Goal: Task Accomplishment & Management: Manage account settings

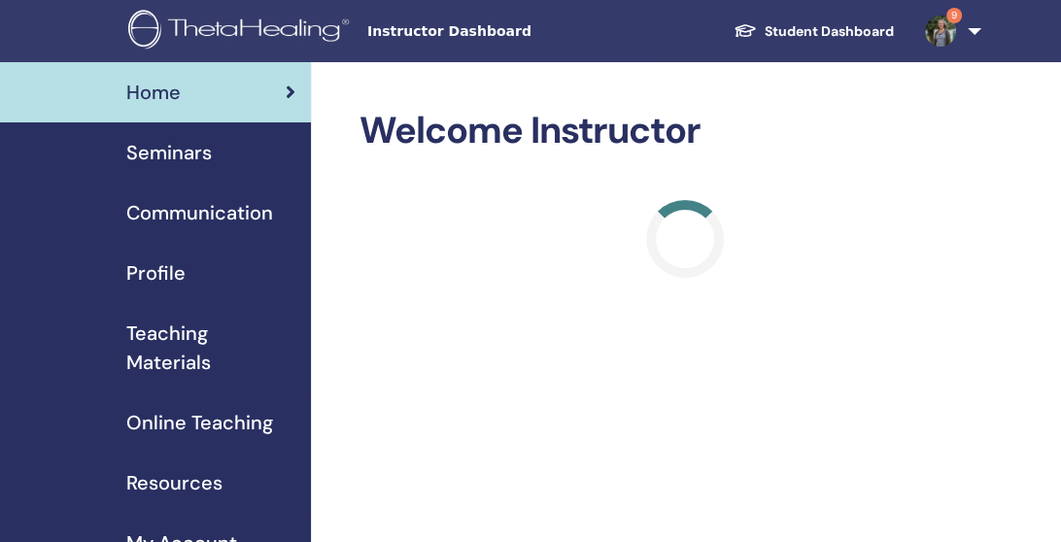
click at [189, 156] on span "Seminars" at bounding box center [168, 152] width 85 height 29
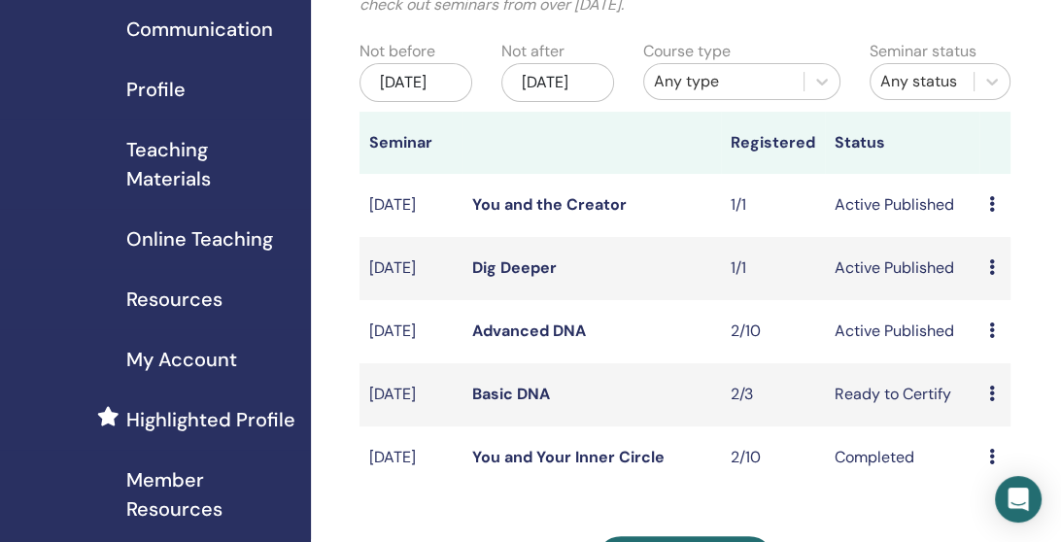
scroll to position [186, 0]
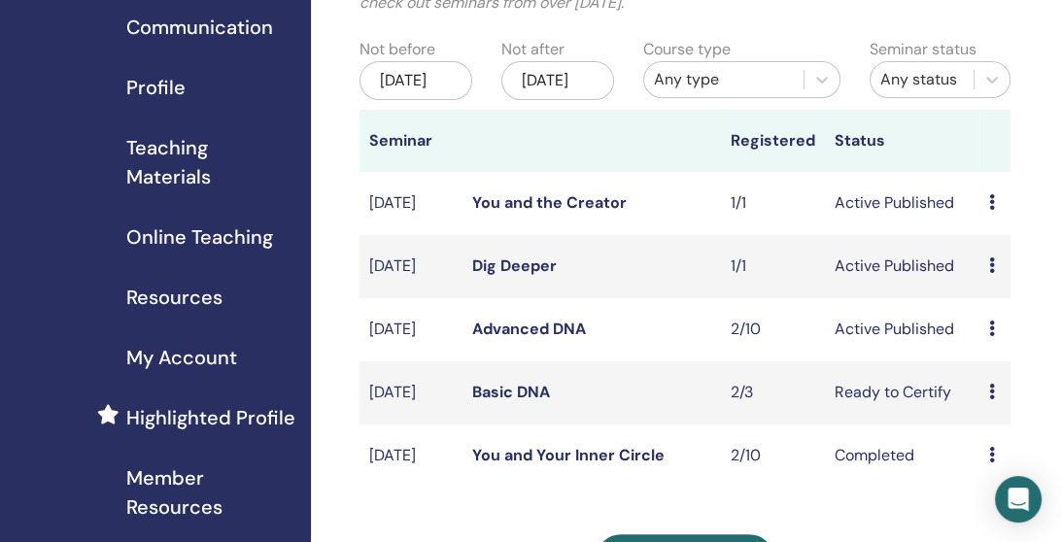
click at [989, 336] on icon at bounding box center [992, 329] width 6 height 16
click at [1015, 423] on link "Attendees" at bounding box center [1007, 429] width 74 height 20
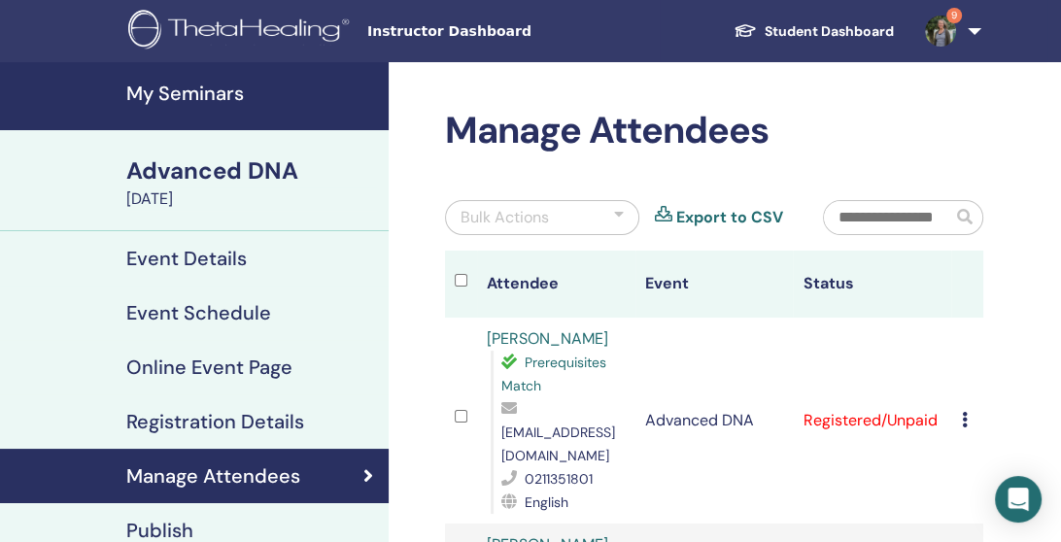
click at [267, 426] on h4 "Registration Details" at bounding box center [215, 421] width 178 height 23
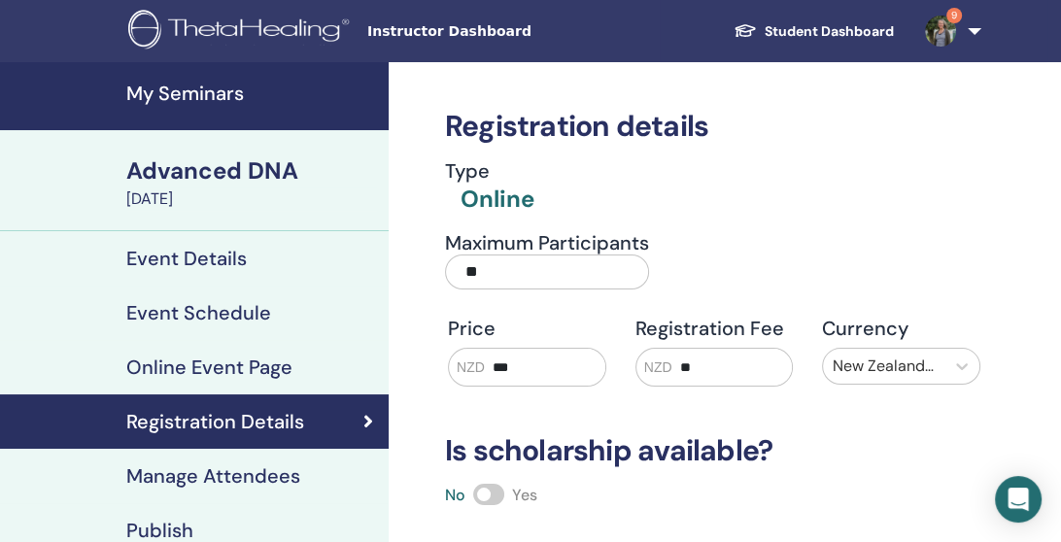
click at [853, 30] on link "Student Dashboard" at bounding box center [813, 32] width 191 height 36
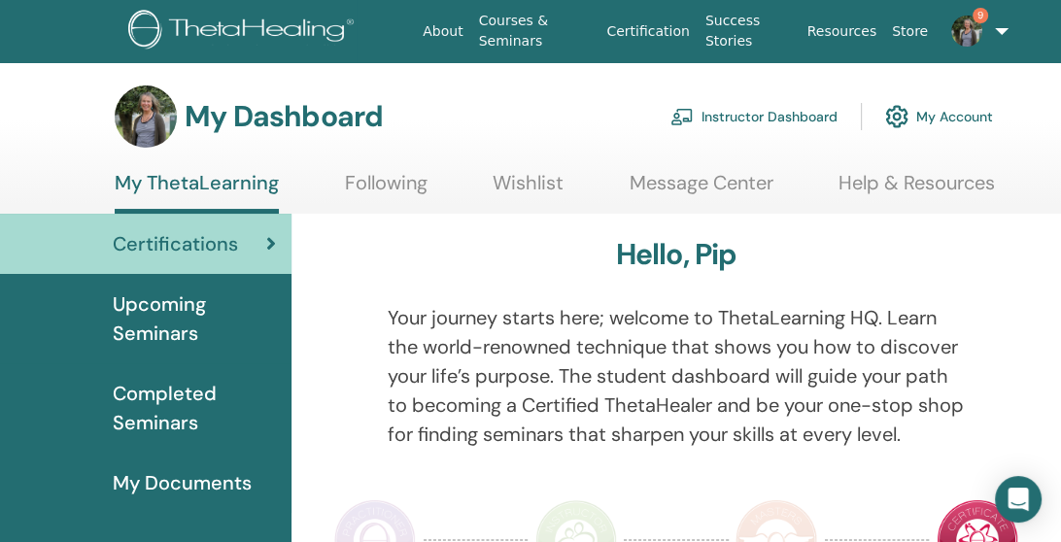
click at [159, 324] on span "Upcoming Seminars" at bounding box center [194, 318] width 163 height 58
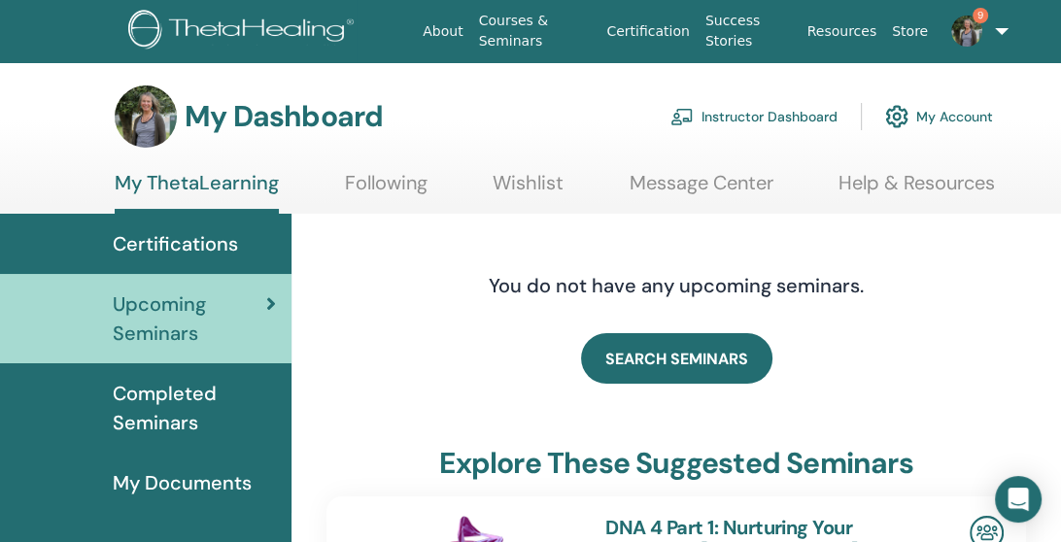
click at [923, 207] on link "Help & Resources" at bounding box center [916, 190] width 156 height 38
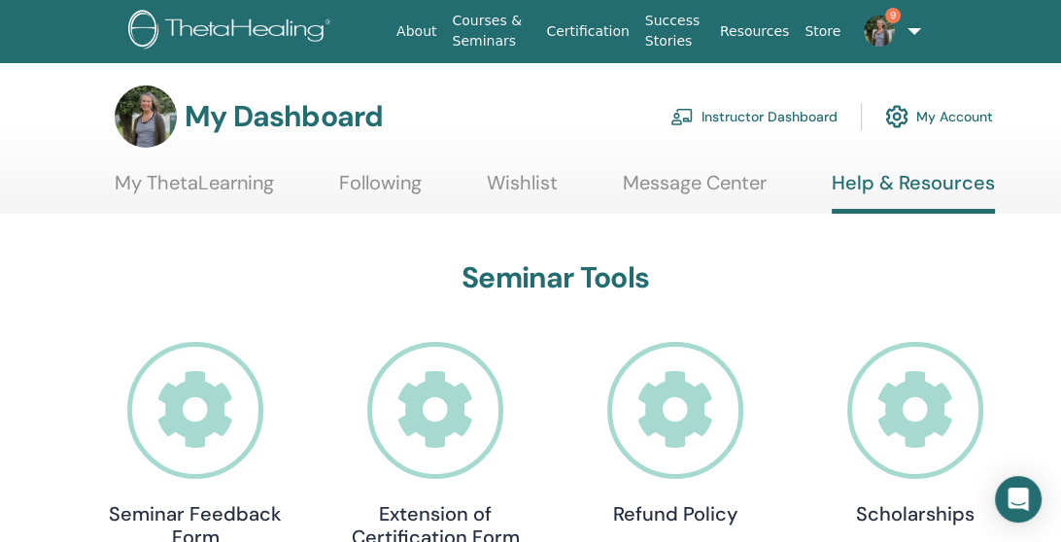
click at [956, 114] on link "My Account" at bounding box center [939, 116] width 108 height 43
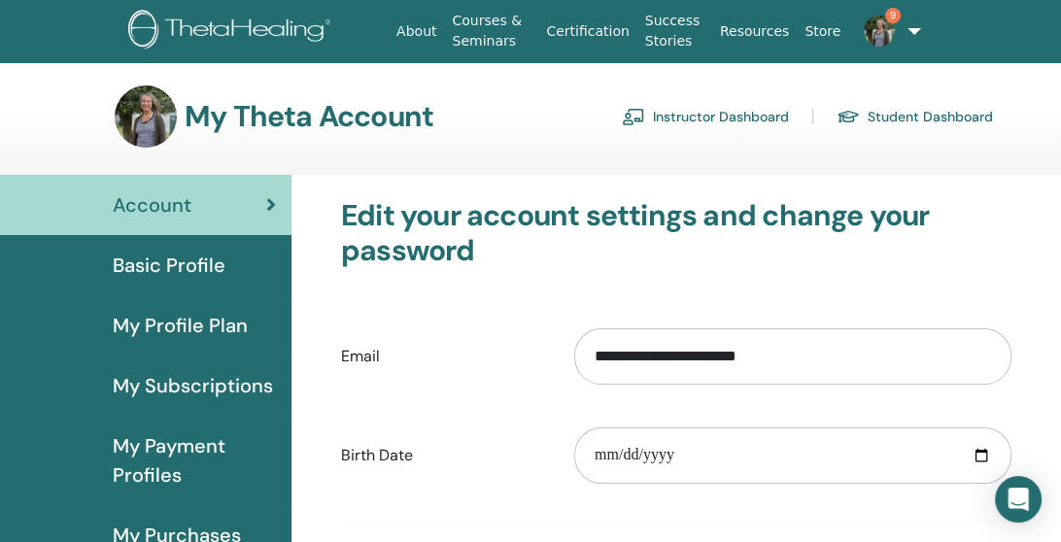
click at [339, 441] on label "Birth Date" at bounding box center [442, 455] width 233 height 37
click at [574, 385] on input "**********" at bounding box center [792, 356] width 437 height 56
click at [899, 118] on link "Student Dashboard" at bounding box center [914, 116] width 156 height 31
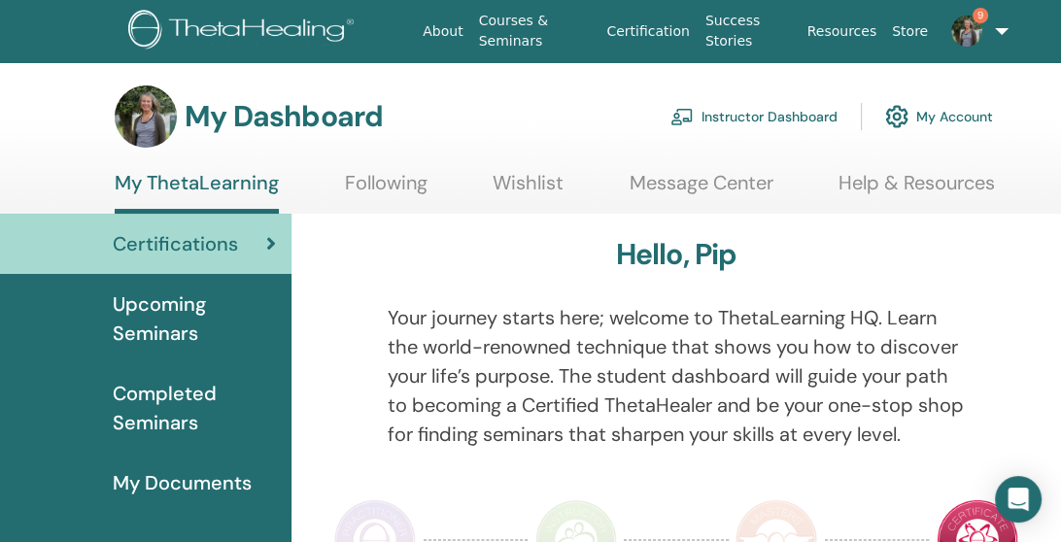
click at [755, 119] on link "Instructor Dashboard" at bounding box center [753, 116] width 167 height 43
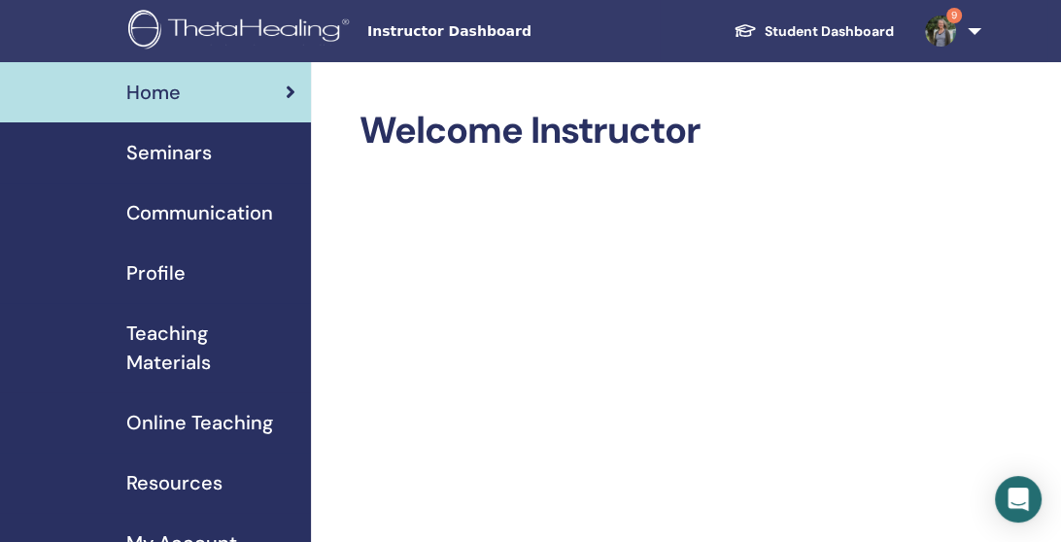
click at [183, 160] on span "Seminars" at bounding box center [168, 152] width 85 height 29
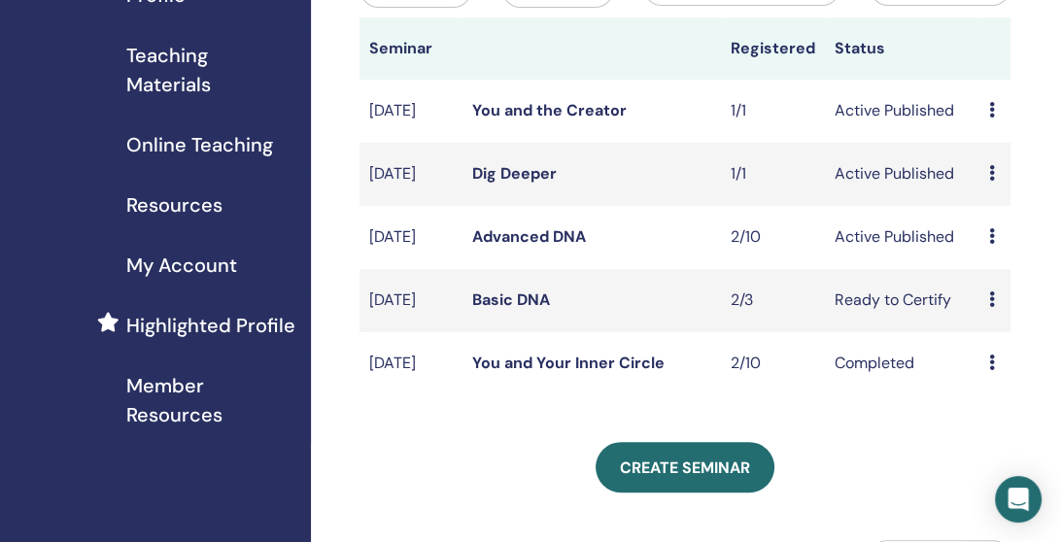
scroll to position [284, 0]
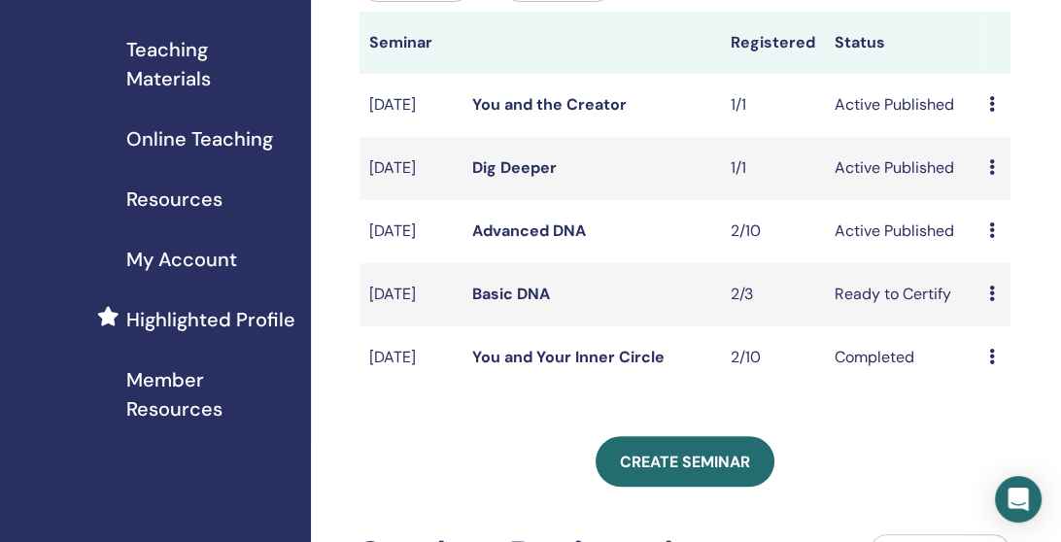
click at [554, 241] on link "Advanced DNA" at bounding box center [529, 231] width 114 height 20
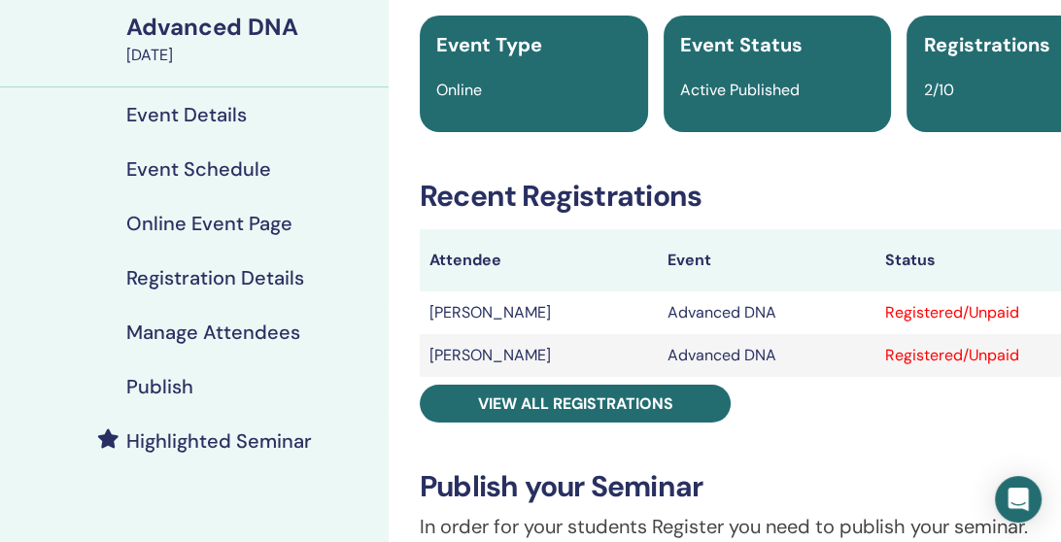
scroll to position [143, 0]
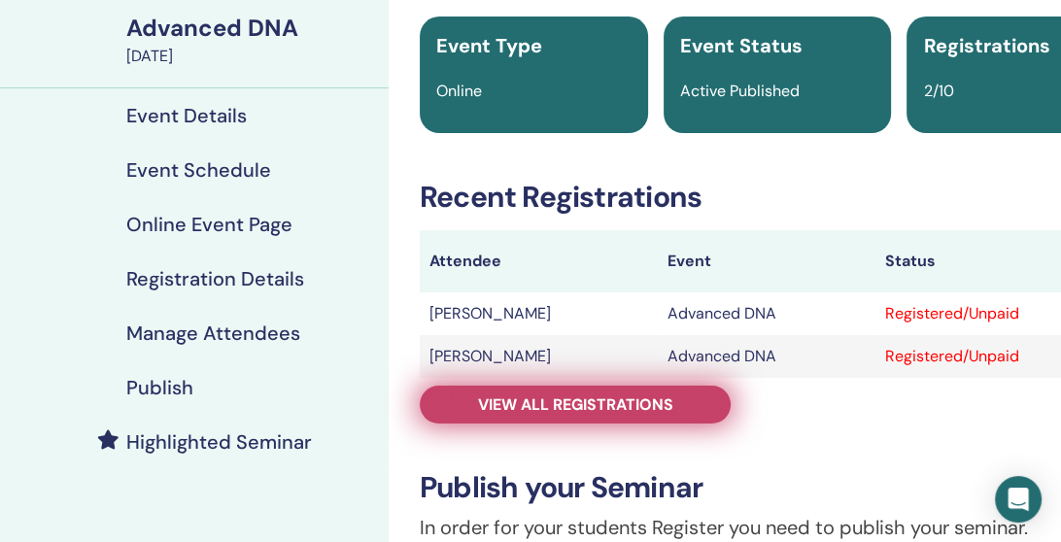
click at [681, 403] on link "View all registrations" at bounding box center [575, 405] width 311 height 38
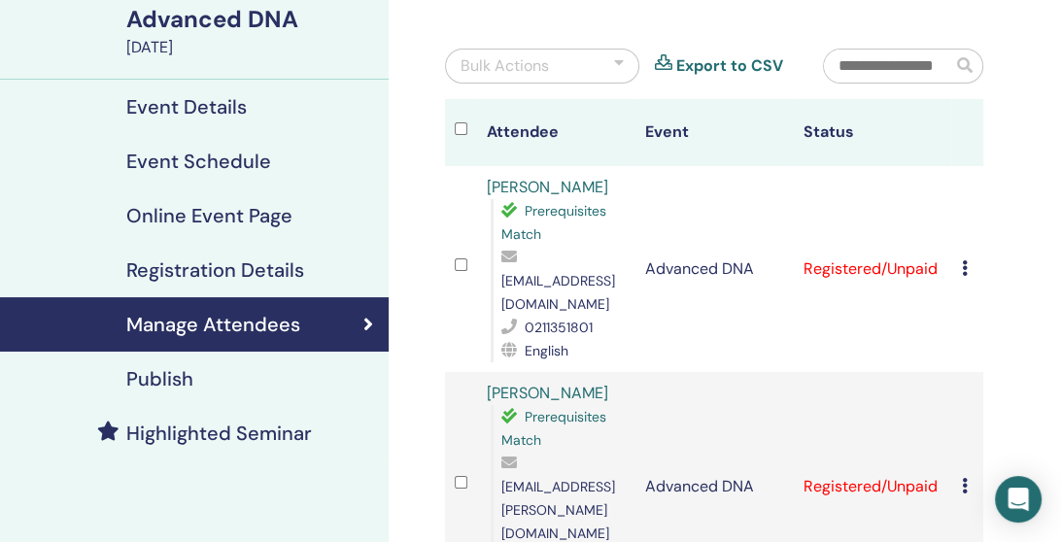
scroll to position [155, 0]
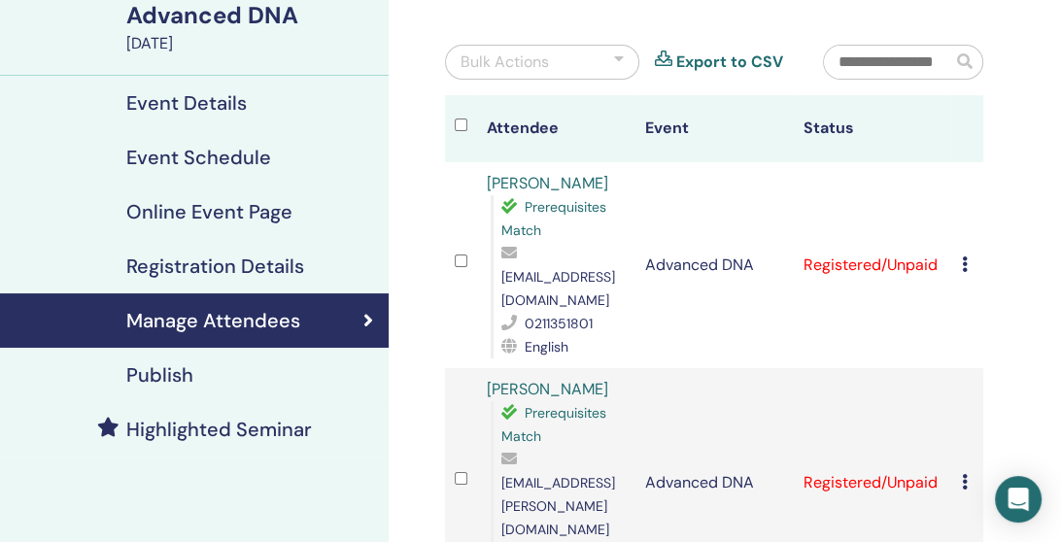
click at [962, 256] on icon at bounding box center [964, 264] width 6 height 16
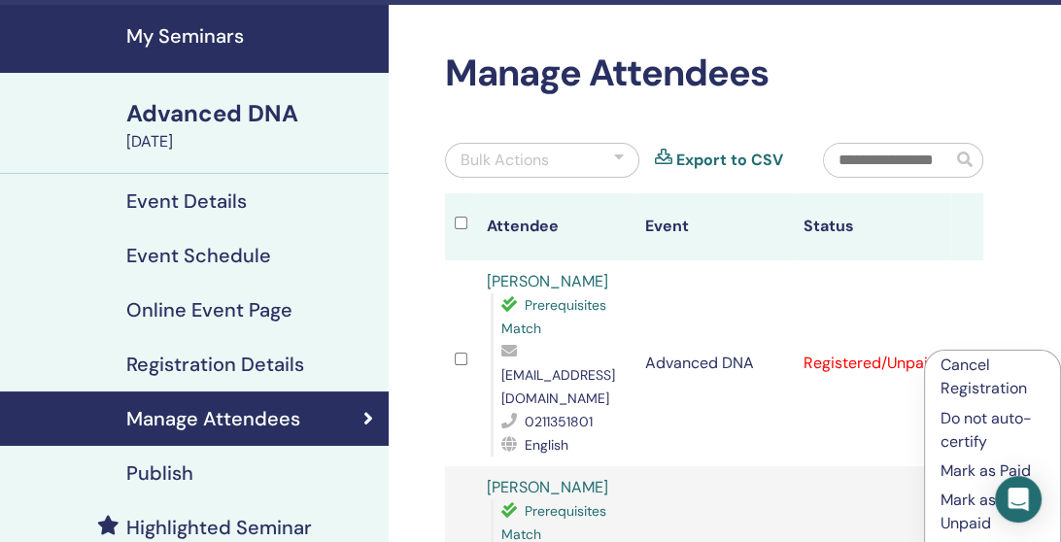
scroll to position [58, 0]
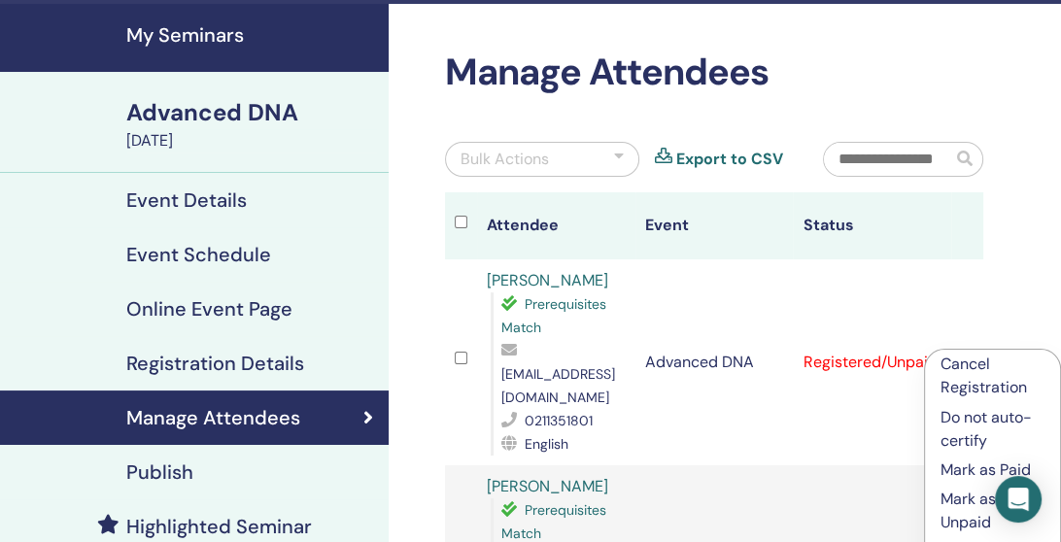
click at [171, 202] on h4 "Event Details" at bounding box center [186, 199] width 120 height 23
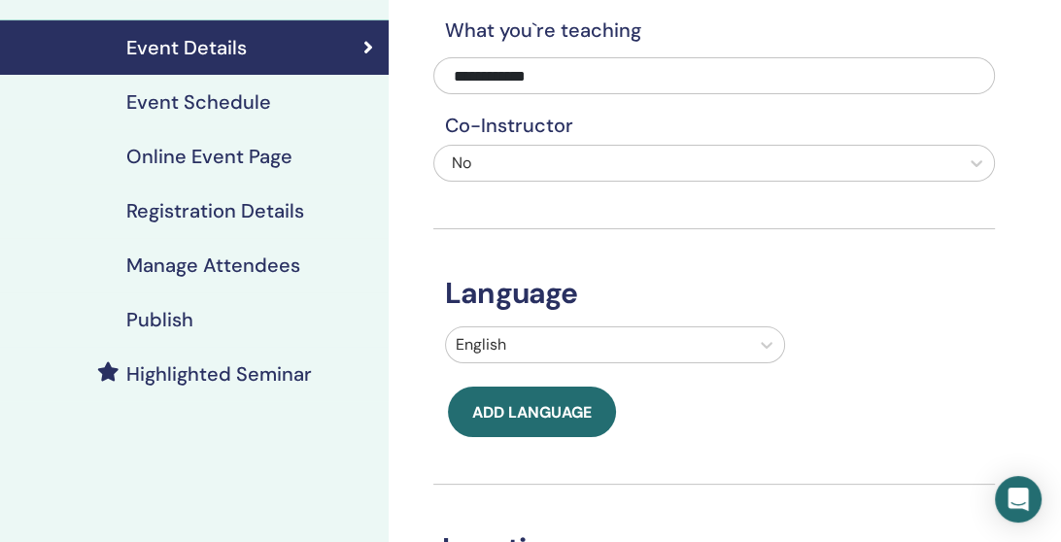
scroll to position [210, 0]
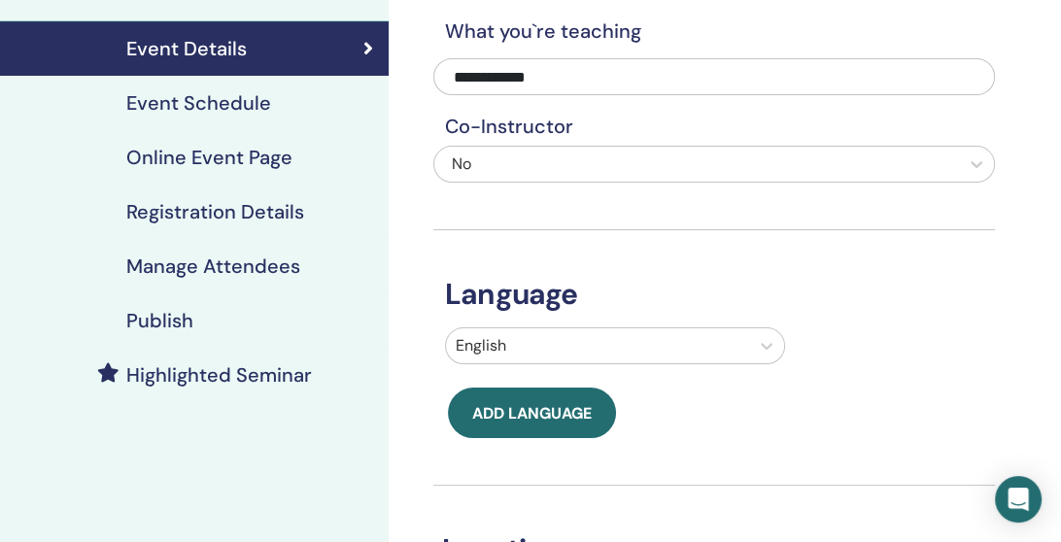
click at [277, 214] on h4 "Registration Details" at bounding box center [215, 211] width 178 height 23
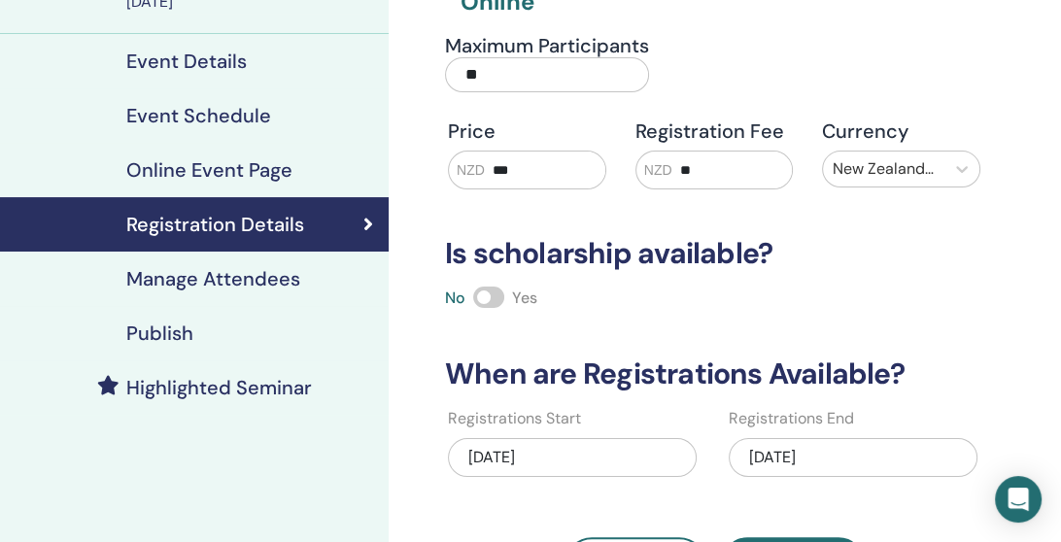
scroll to position [204, 0]
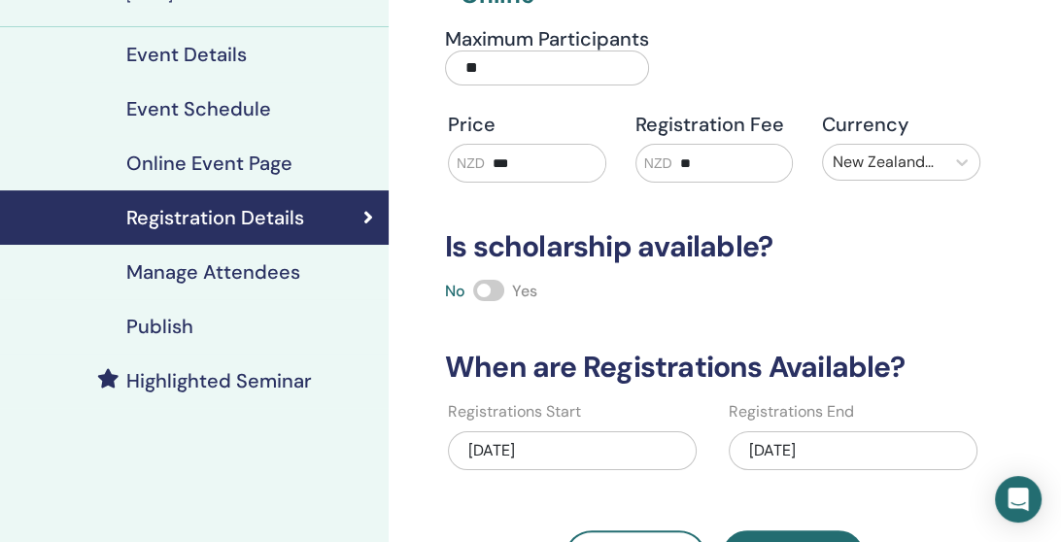
click at [171, 202] on link "Registration Details" at bounding box center [194, 217] width 389 height 54
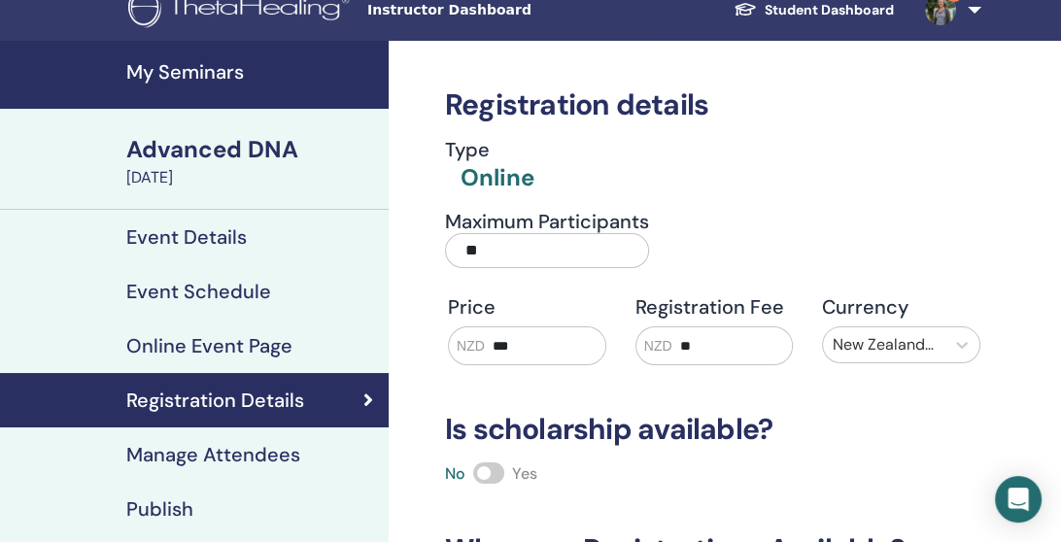
scroll to position [0, 0]
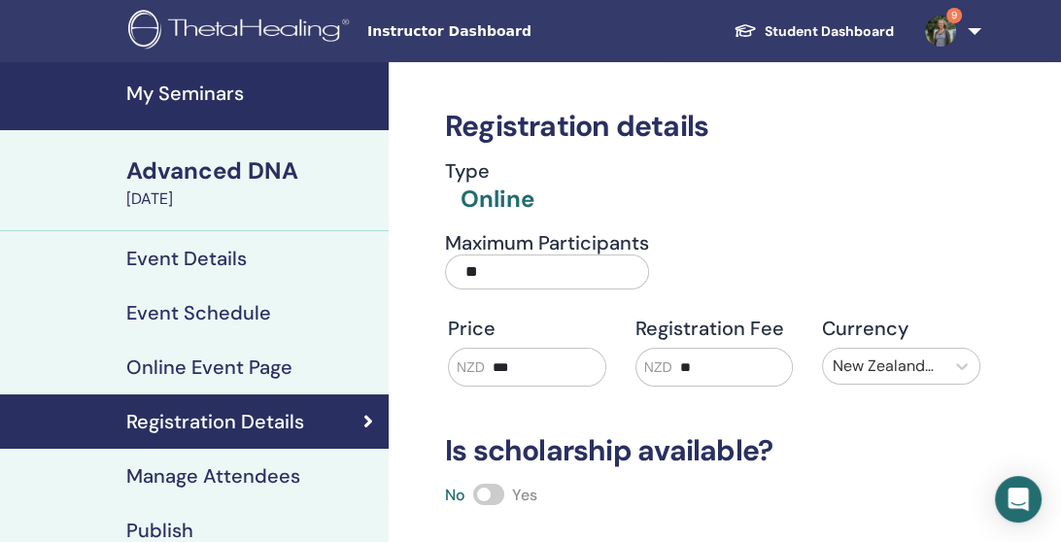
click at [233, 259] on h4 "Event Details" at bounding box center [186, 258] width 120 height 23
